Goal: Find specific page/section: Find specific page/section

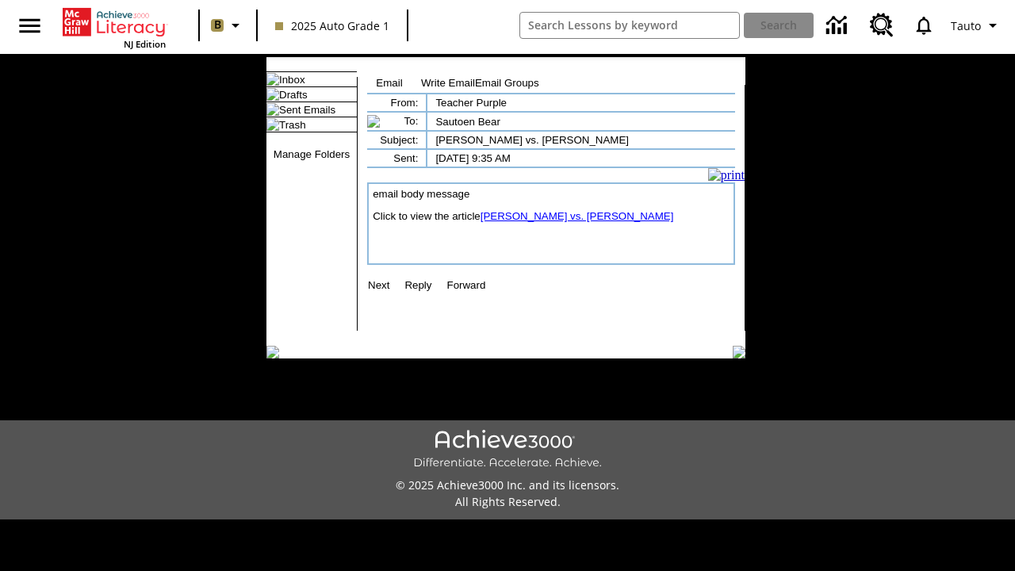
click at [567, 222] on link "[PERSON_NAME] vs. [PERSON_NAME]" at bounding box center [578, 216] width 194 height 12
